Goal: Transaction & Acquisition: Purchase product/service

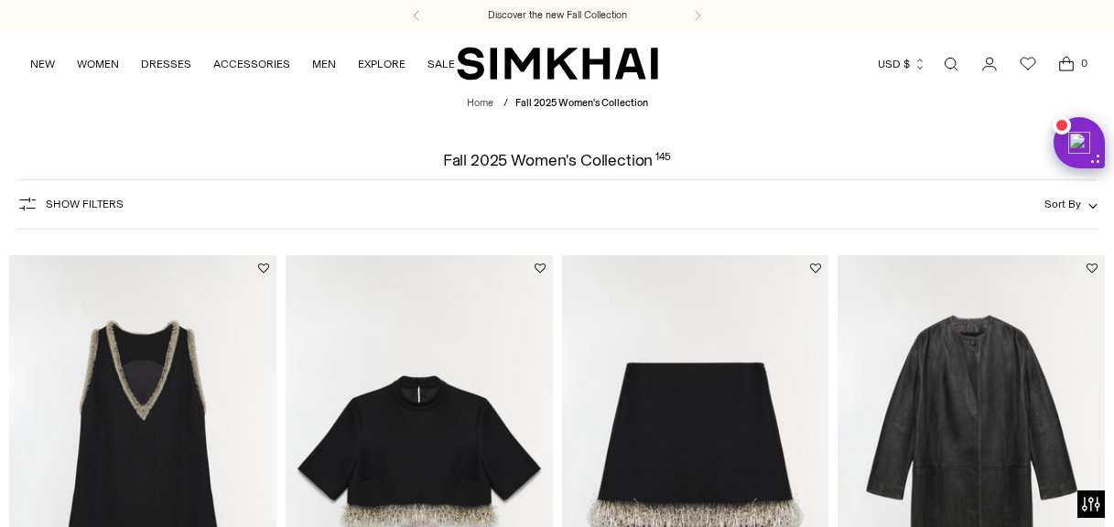
scroll to position [3575, 0]
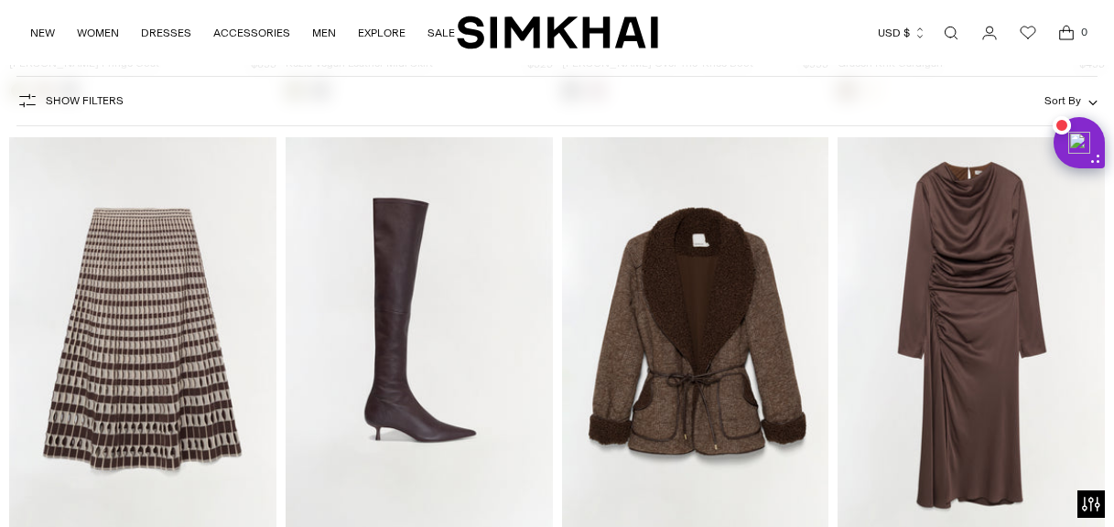
click at [75, 106] on span "Show Filters" at bounding box center [85, 100] width 78 height 13
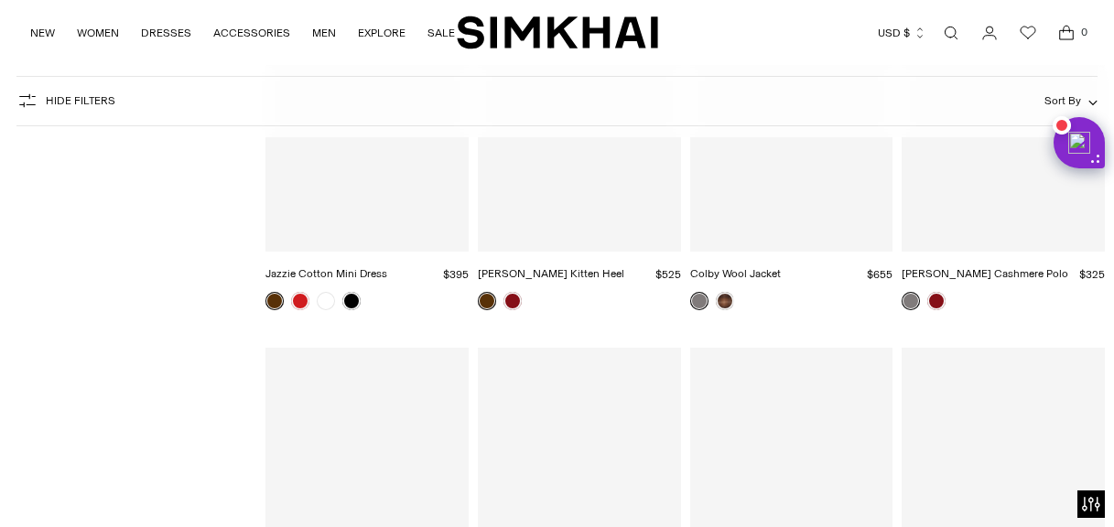
click at [56, 102] on span "Hide filters" at bounding box center [81, 100] width 70 height 13
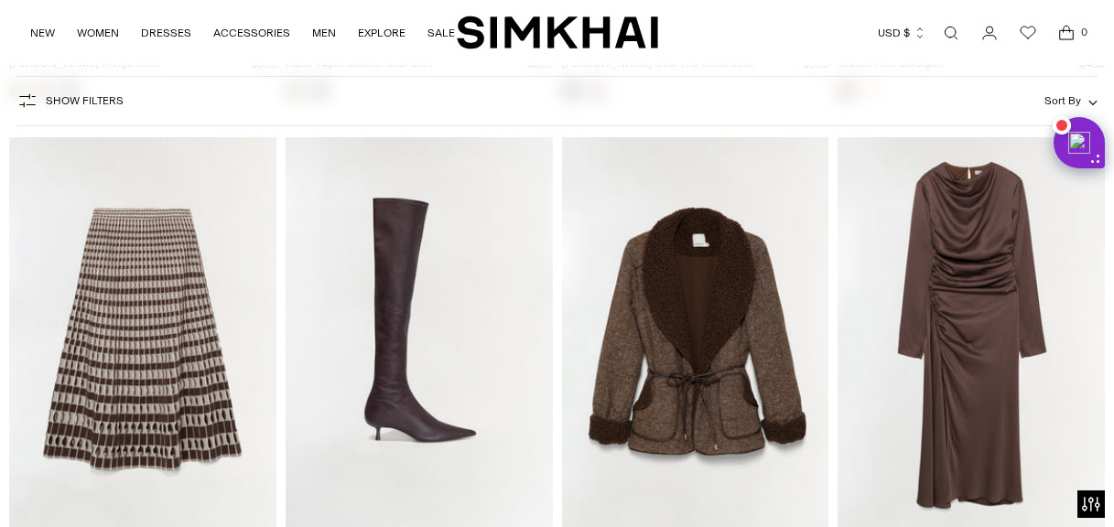
click at [35, 100] on icon "button" at bounding box center [27, 101] width 22 height 22
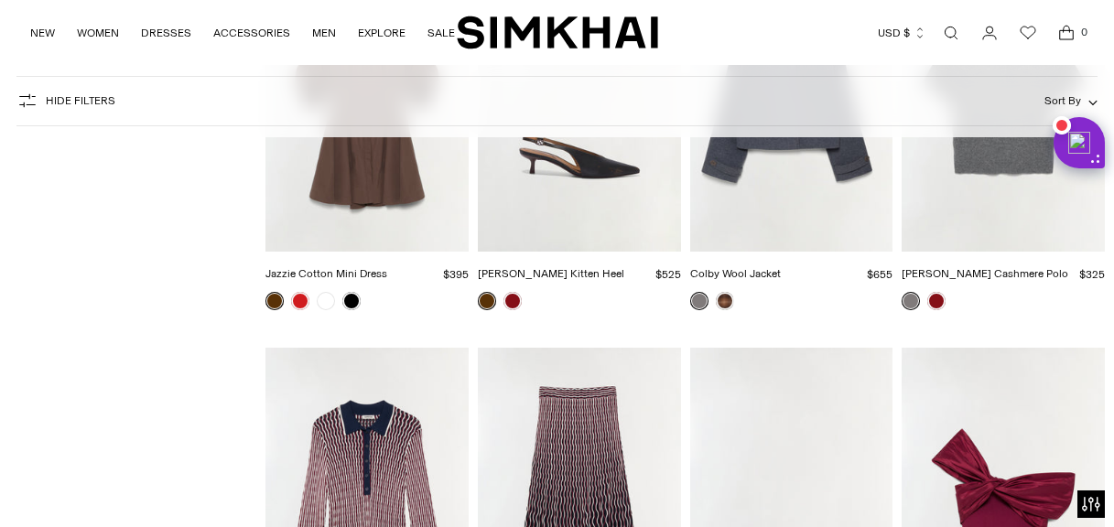
click at [35, 100] on icon "button" at bounding box center [27, 101] width 22 height 22
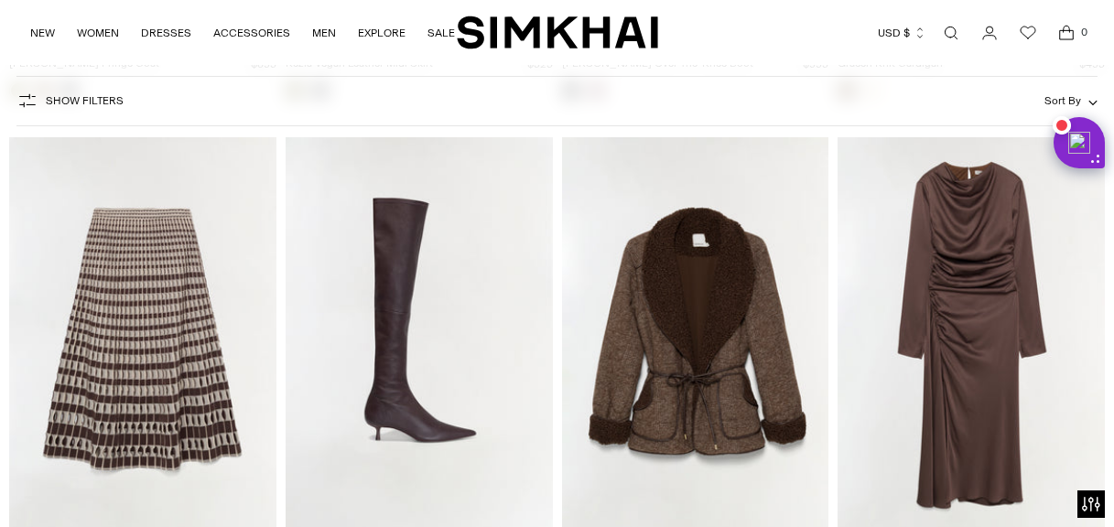
click at [72, 102] on span "Show Filters" at bounding box center [85, 100] width 78 height 13
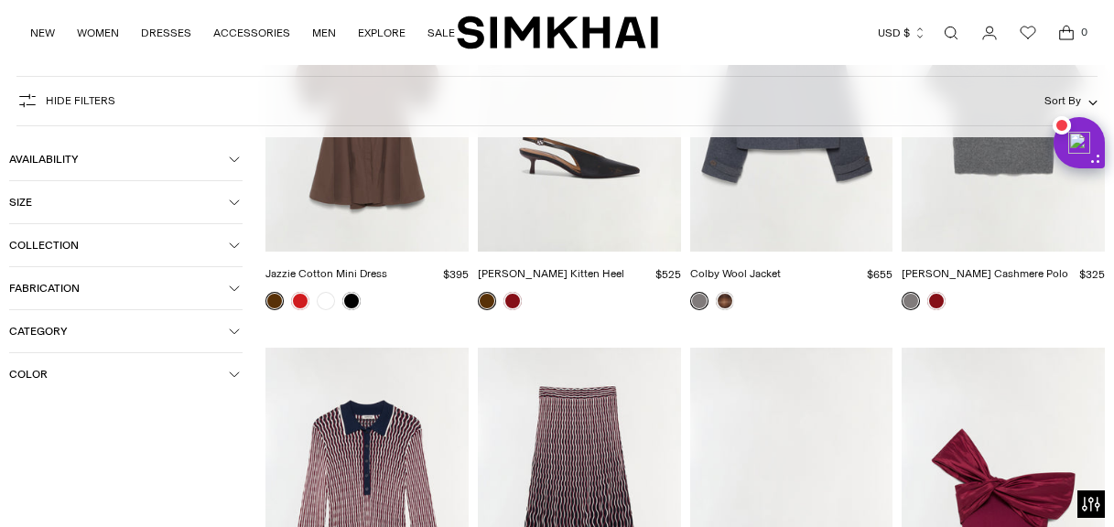
click at [27, 210] on button "Size" at bounding box center [125, 202] width 233 height 42
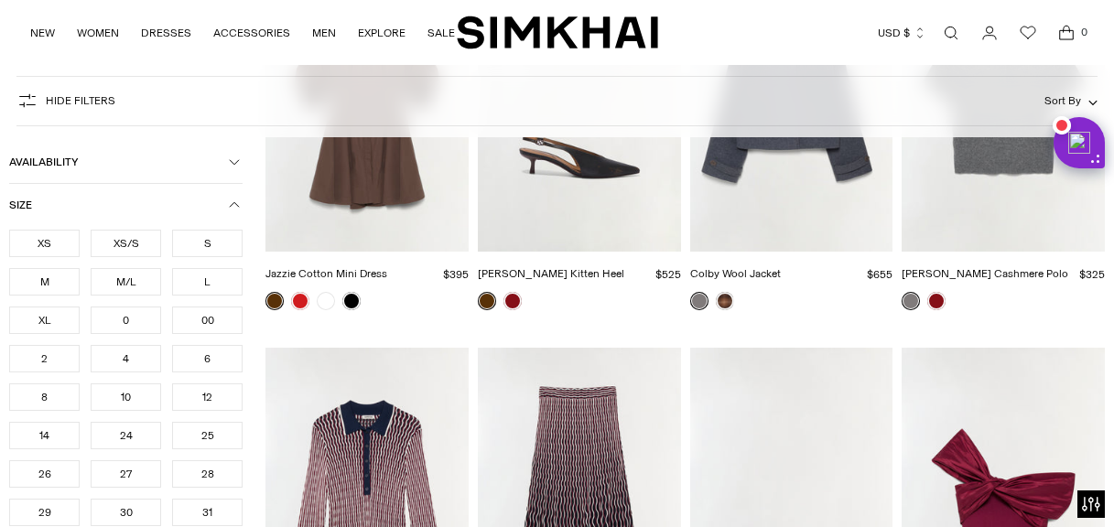
click at [41, 247] on div "XS" at bounding box center [44, 243] width 70 height 27
click at [41, 247] on ul "XS XS/S S M M/L L XL 0 00 2 4 6 8 10 12 14 24 25 26 27 28" at bounding box center [125, 436] width 233 height 412
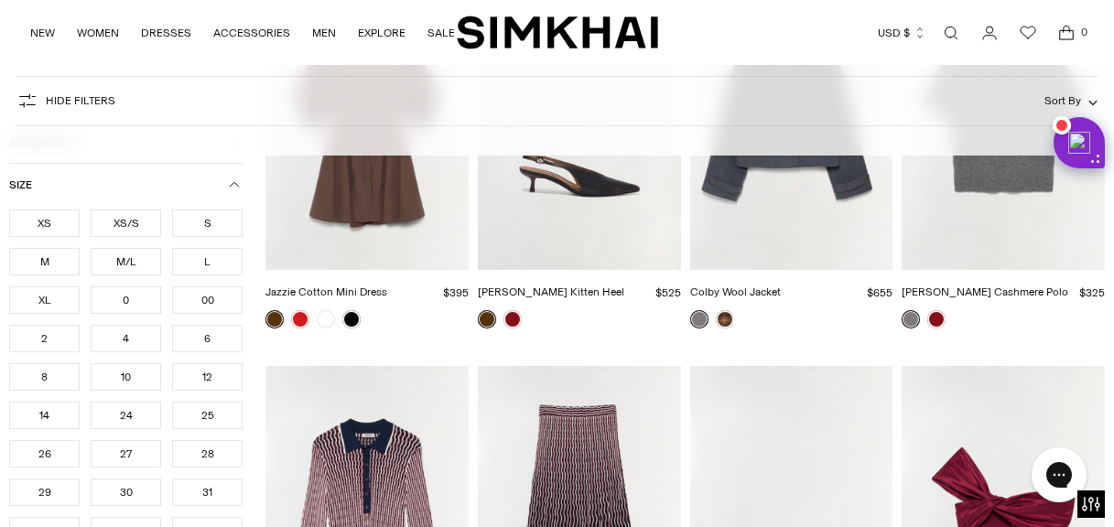
scroll to position [3595, 0]
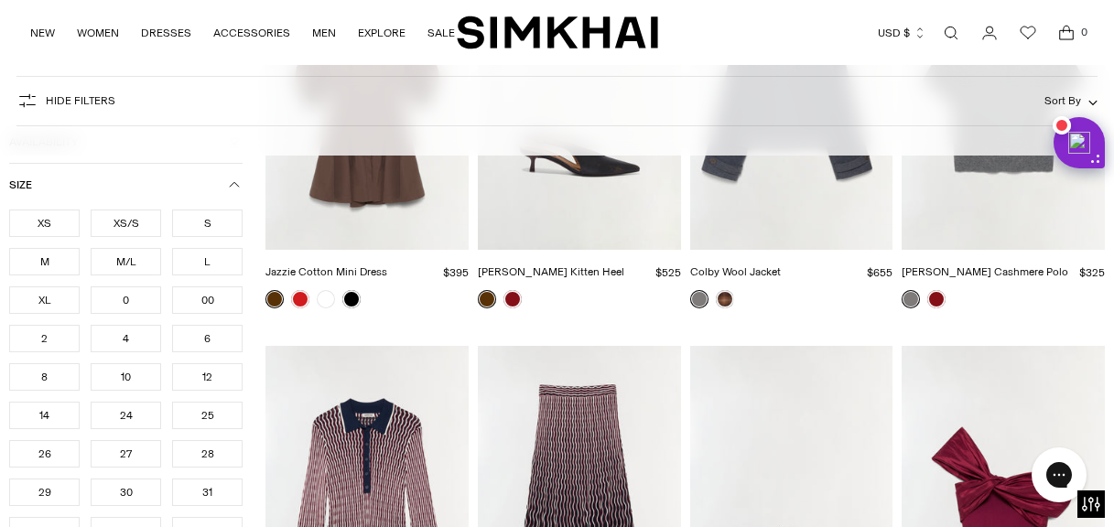
click at [128, 301] on div "0" at bounding box center [126, 299] width 70 height 27
click at [128, 301] on div "0" at bounding box center [126, 297] width 70 height 27
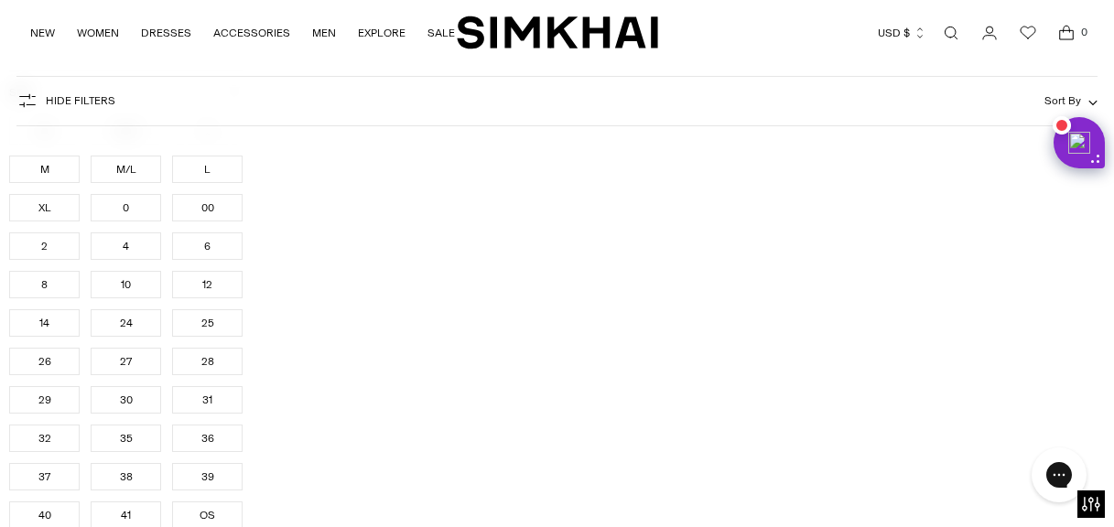
scroll to position [2191, 0]
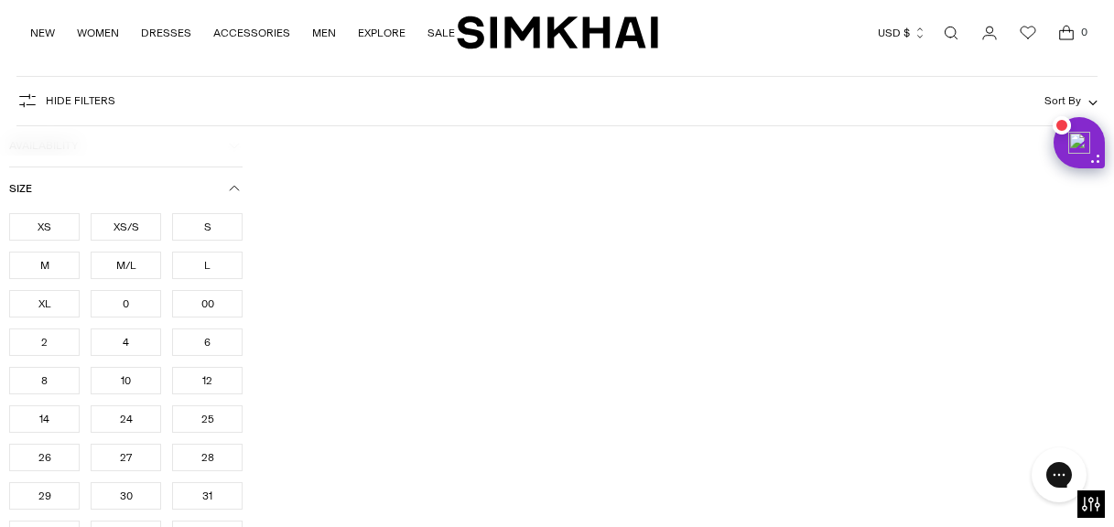
click at [128, 307] on div "0" at bounding box center [126, 303] width 70 height 27
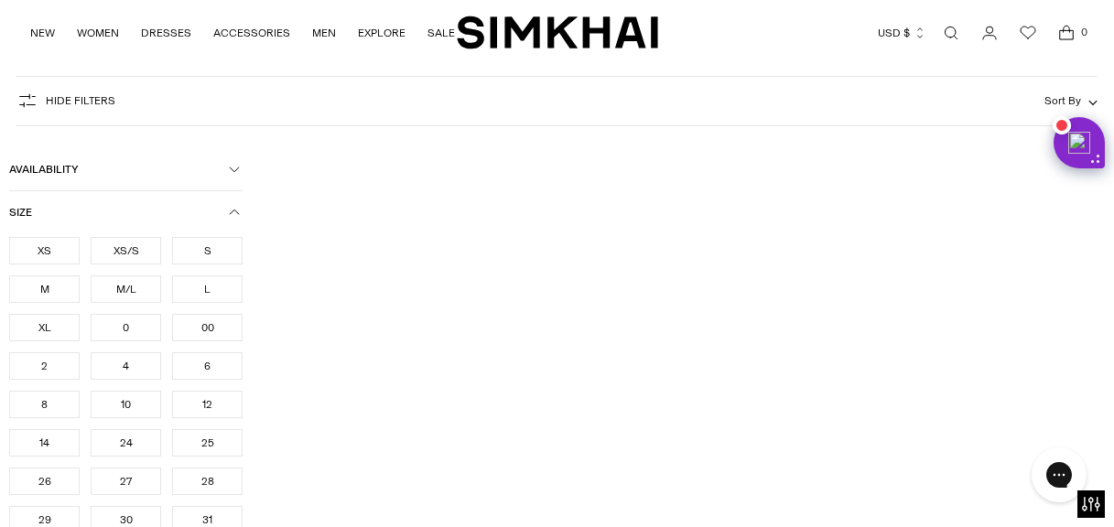
click at [131, 321] on div "0" at bounding box center [126, 327] width 70 height 27
click at [131, 320] on div "0" at bounding box center [126, 327] width 70 height 27
click at [131, 321] on div "0" at bounding box center [126, 333] width 70 height 27
click at [127, 330] on div "0" at bounding box center [126, 333] width 70 height 27
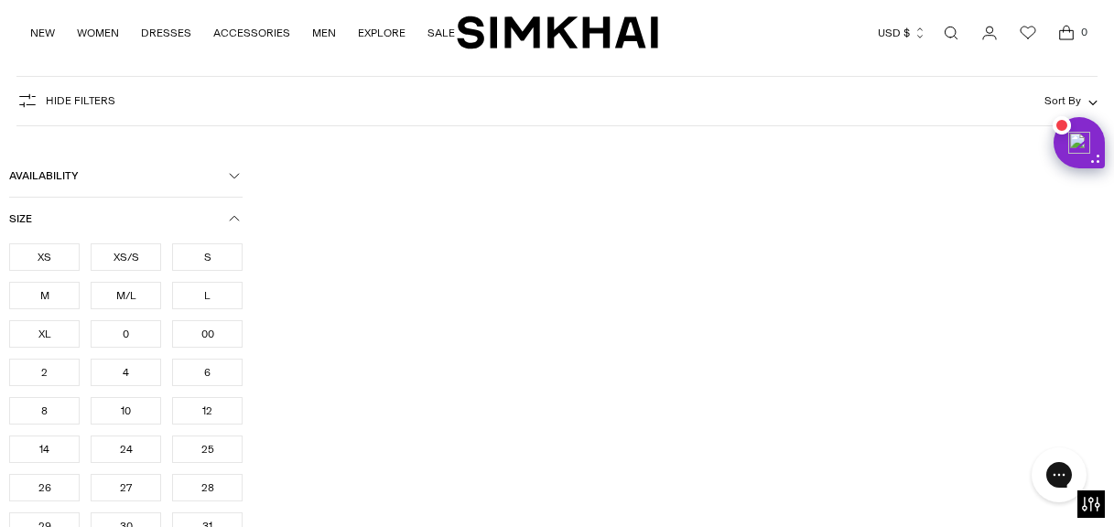
click at [127, 330] on div "0" at bounding box center [126, 333] width 70 height 27
click at [109, 333] on div "0" at bounding box center [126, 334] width 70 height 27
click at [127, 333] on div "0" at bounding box center [126, 334] width 70 height 27
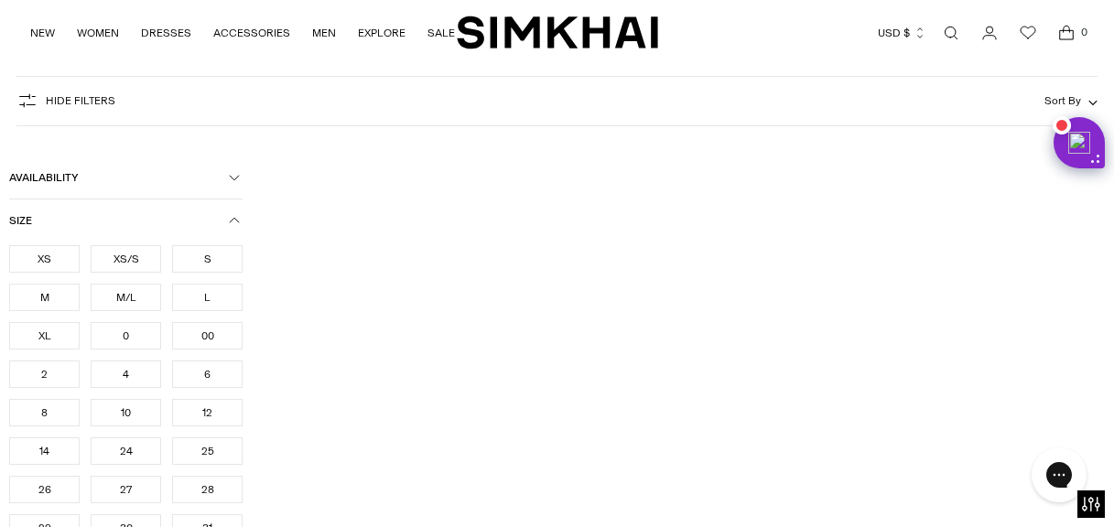
click at [126, 331] on div "0" at bounding box center [126, 334] width 70 height 27
click at [126, 330] on div "0" at bounding box center [126, 334] width 70 height 27
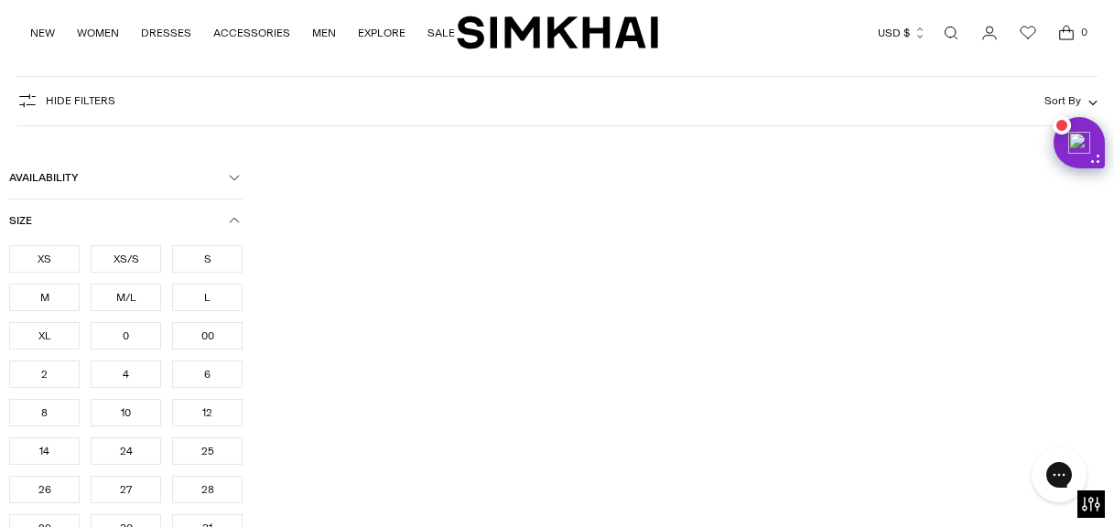
click at [126, 330] on div "0" at bounding box center [126, 334] width 70 height 27
click at [126, 332] on div "0" at bounding box center [126, 334] width 70 height 27
click at [110, 339] on div "0" at bounding box center [126, 334] width 70 height 27
drag, startPoint x: 126, startPoint y: 334, endPoint x: 68, endPoint y: 262, distance: 93.0
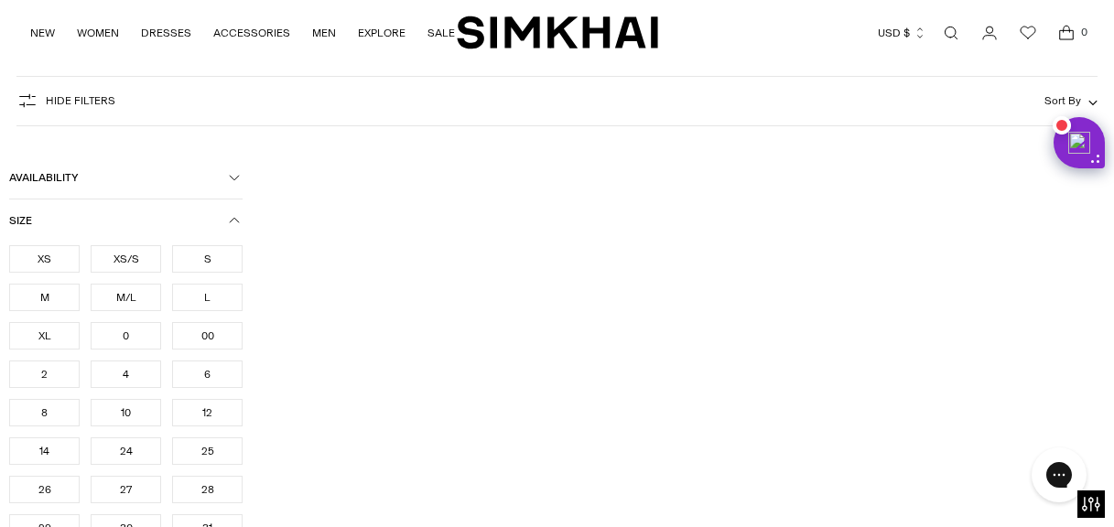
click at [126, 334] on div "0" at bounding box center [126, 335] width 70 height 27
click at [126, 331] on div "0" at bounding box center [126, 335] width 70 height 27
click at [126, 333] on div "0" at bounding box center [126, 335] width 70 height 27
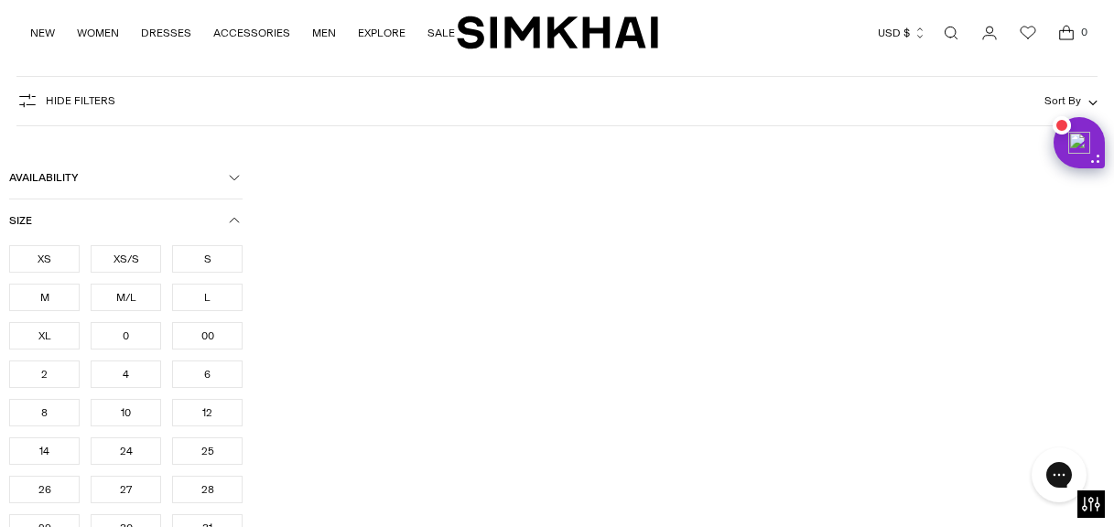
click at [68, 262] on div "XS" at bounding box center [44, 258] width 70 height 27
drag, startPoint x: 68, startPoint y: 262, endPoint x: 129, endPoint y: 326, distance: 88.7
click at [68, 263] on div "XS" at bounding box center [44, 258] width 70 height 27
click at [68, 262] on div "XS" at bounding box center [44, 258] width 70 height 27
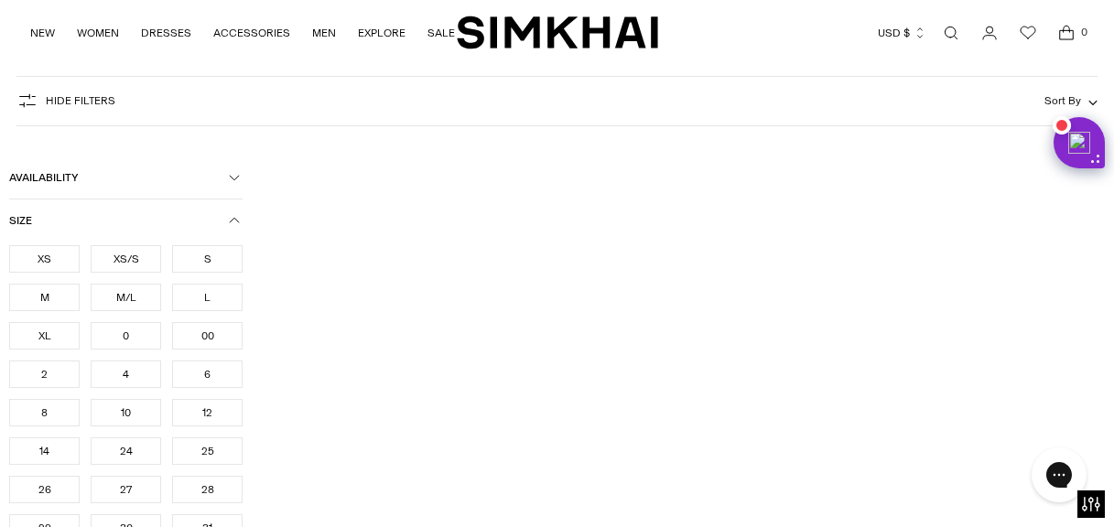
click at [69, 259] on div "XS" at bounding box center [44, 258] width 70 height 27
click at [69, 257] on div "XS" at bounding box center [44, 258] width 70 height 27
click at [69, 255] on div "XS" at bounding box center [44, 258] width 70 height 27
click at [73, 261] on div "XS" at bounding box center [44, 258] width 70 height 27
click at [73, 258] on div "XS" at bounding box center [44, 258] width 70 height 27
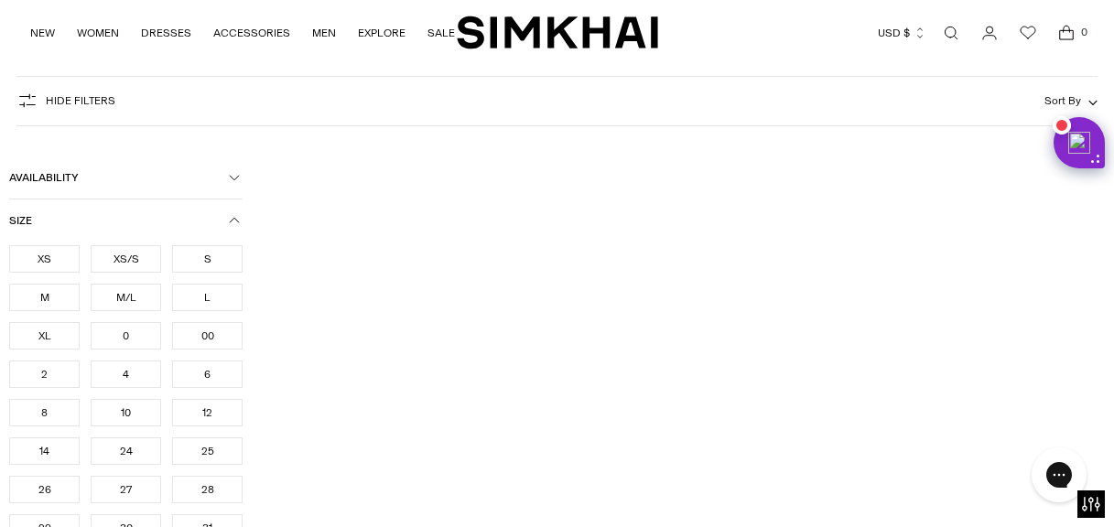
click at [129, 335] on div "0" at bounding box center [126, 335] width 70 height 27
click at [129, 329] on div "0" at bounding box center [126, 335] width 70 height 27
click at [129, 327] on div "0" at bounding box center [126, 335] width 70 height 27
click at [129, 329] on div "0" at bounding box center [126, 335] width 70 height 27
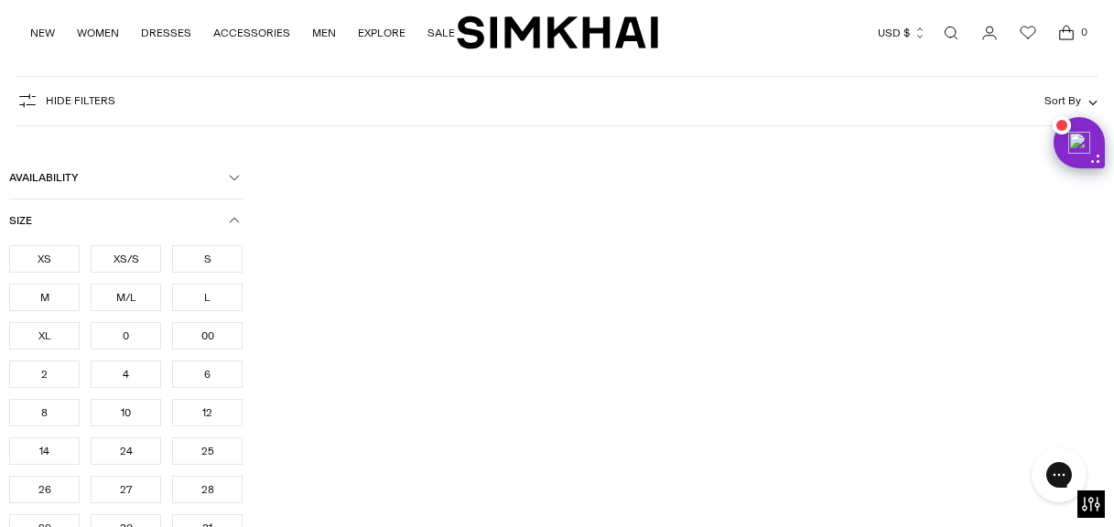
click at [129, 328] on div "0" at bounding box center [126, 335] width 70 height 27
click at [129, 327] on div "0" at bounding box center [126, 335] width 70 height 27
click at [129, 325] on div "0" at bounding box center [126, 335] width 70 height 27
click at [129, 321] on ul "XS XS/S S M M/L L XL 0 00 2 4 6 8 10 12 14 24 25 26 27 28" at bounding box center [125, 451] width 233 height 412
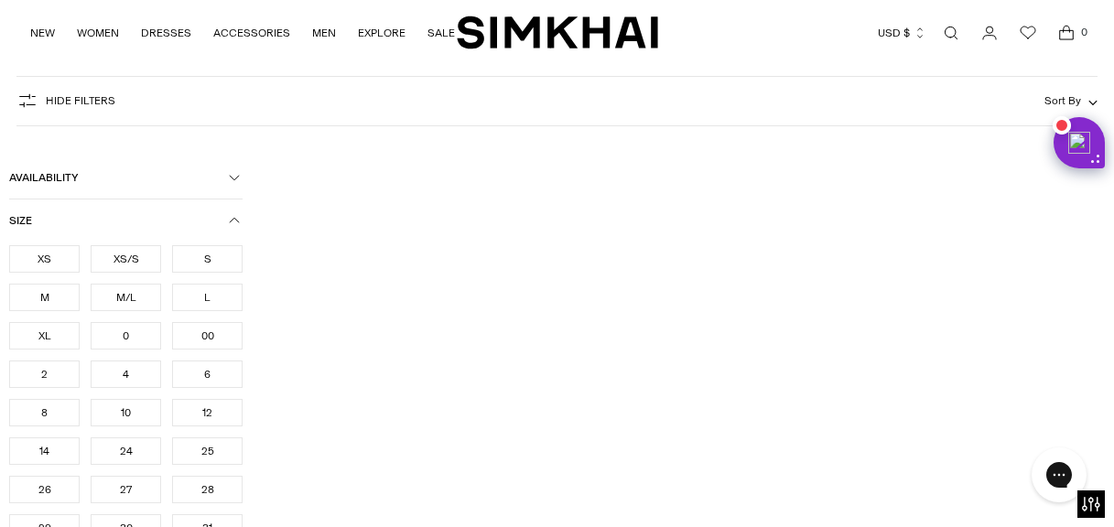
click at [129, 320] on ul "XS XS/S S M M/L L XL 0 00 2 4 6 8 10 12 14 24 25 26 27 28" at bounding box center [125, 451] width 233 height 412
click at [125, 327] on div "0" at bounding box center [126, 335] width 70 height 27
click at [127, 339] on div "0" at bounding box center [126, 335] width 70 height 27
click at [230, 215] on button "Size" at bounding box center [125, 220] width 233 height 42
click at [131, 333] on div "0" at bounding box center [126, 335] width 70 height 27
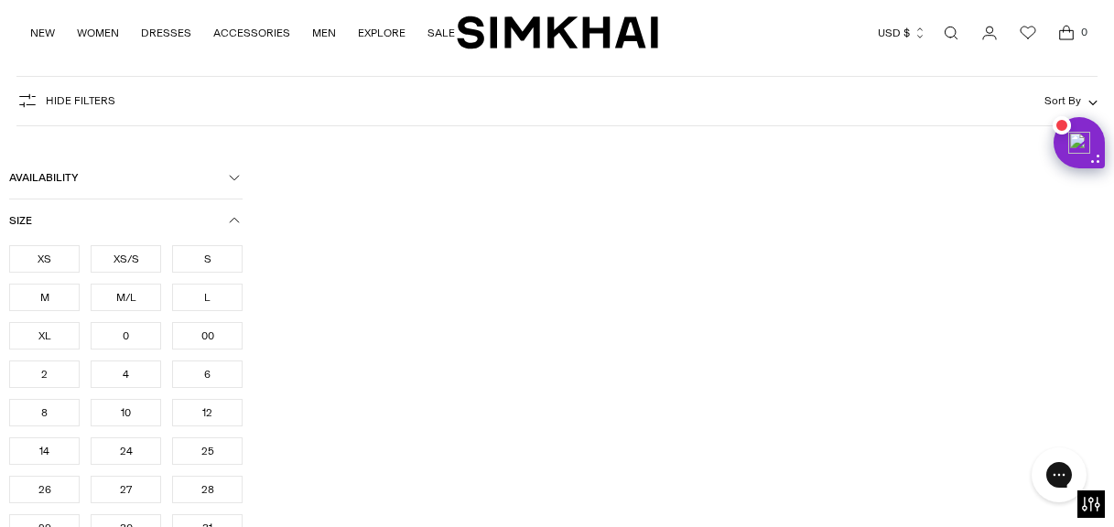
click at [131, 333] on div "0" at bounding box center [126, 335] width 70 height 27
click at [131, 337] on div "0" at bounding box center [126, 335] width 70 height 27
click at [126, 329] on div "0" at bounding box center [126, 335] width 70 height 27
click at [126, 327] on div "0" at bounding box center [126, 335] width 70 height 27
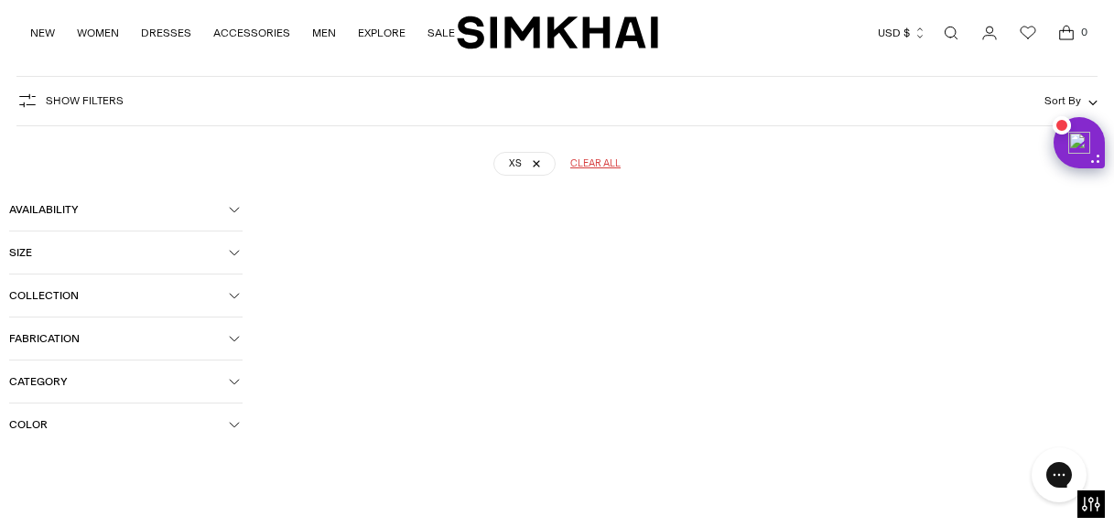
scroll to position [135, 0]
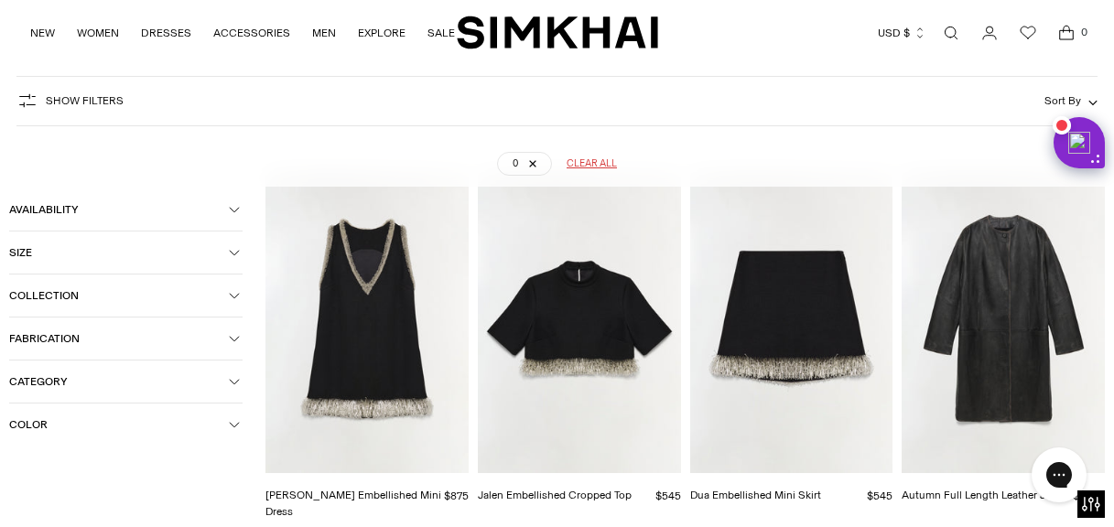
click at [55, 381] on span "Category" at bounding box center [119, 381] width 220 height 13
click at [49, 475] on span "Dresses" at bounding box center [49, 469] width 50 height 16
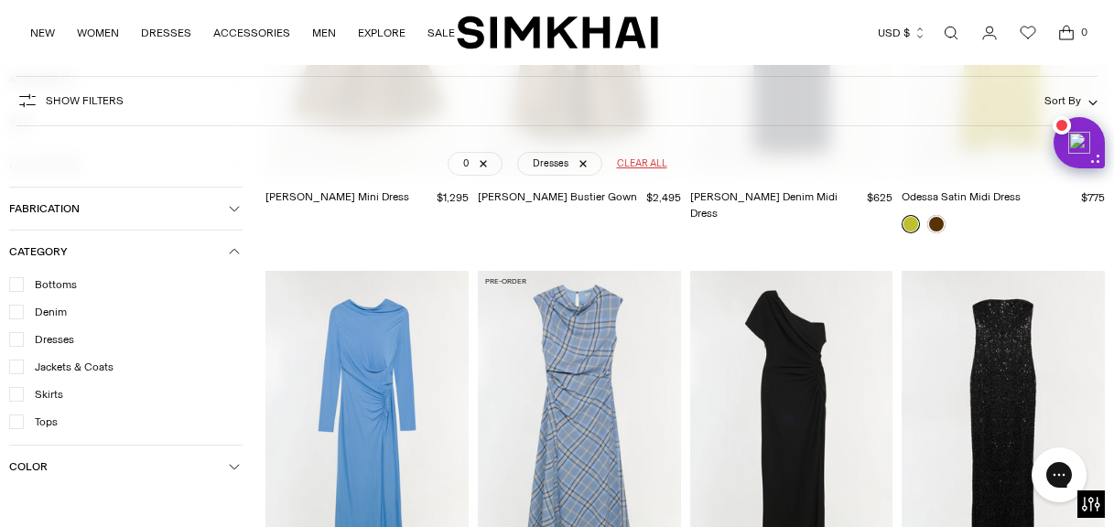
scroll to position [1908, 0]
